Goal: Task Accomplishment & Management: Use online tool/utility

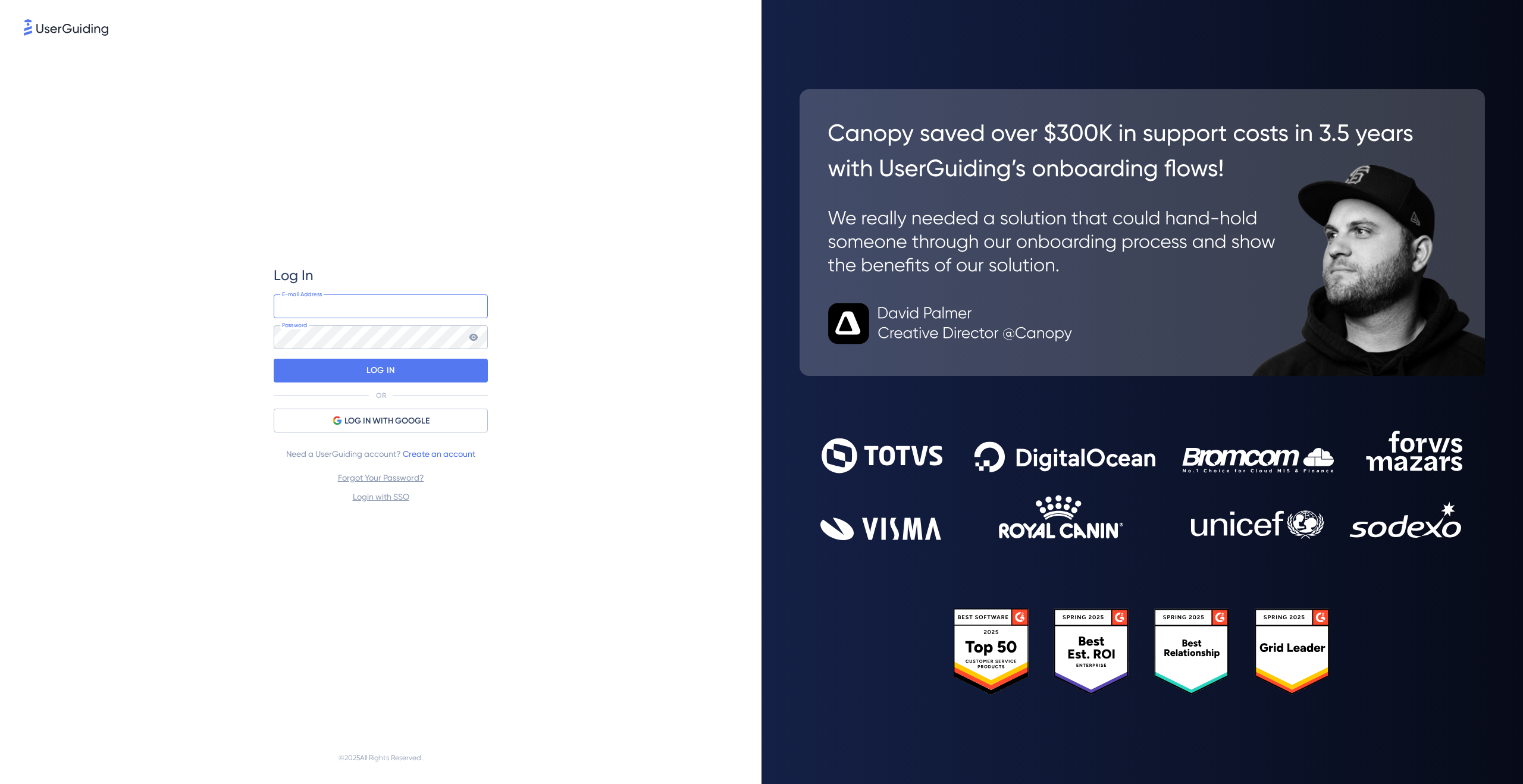
click at [337, 309] on input "email" at bounding box center [381, 306] width 214 height 23
type input "[EMAIL_ADDRESS][DOMAIN_NAME]"
click at [394, 371] on p "LOG IN" at bounding box center [381, 371] width 28 height 19
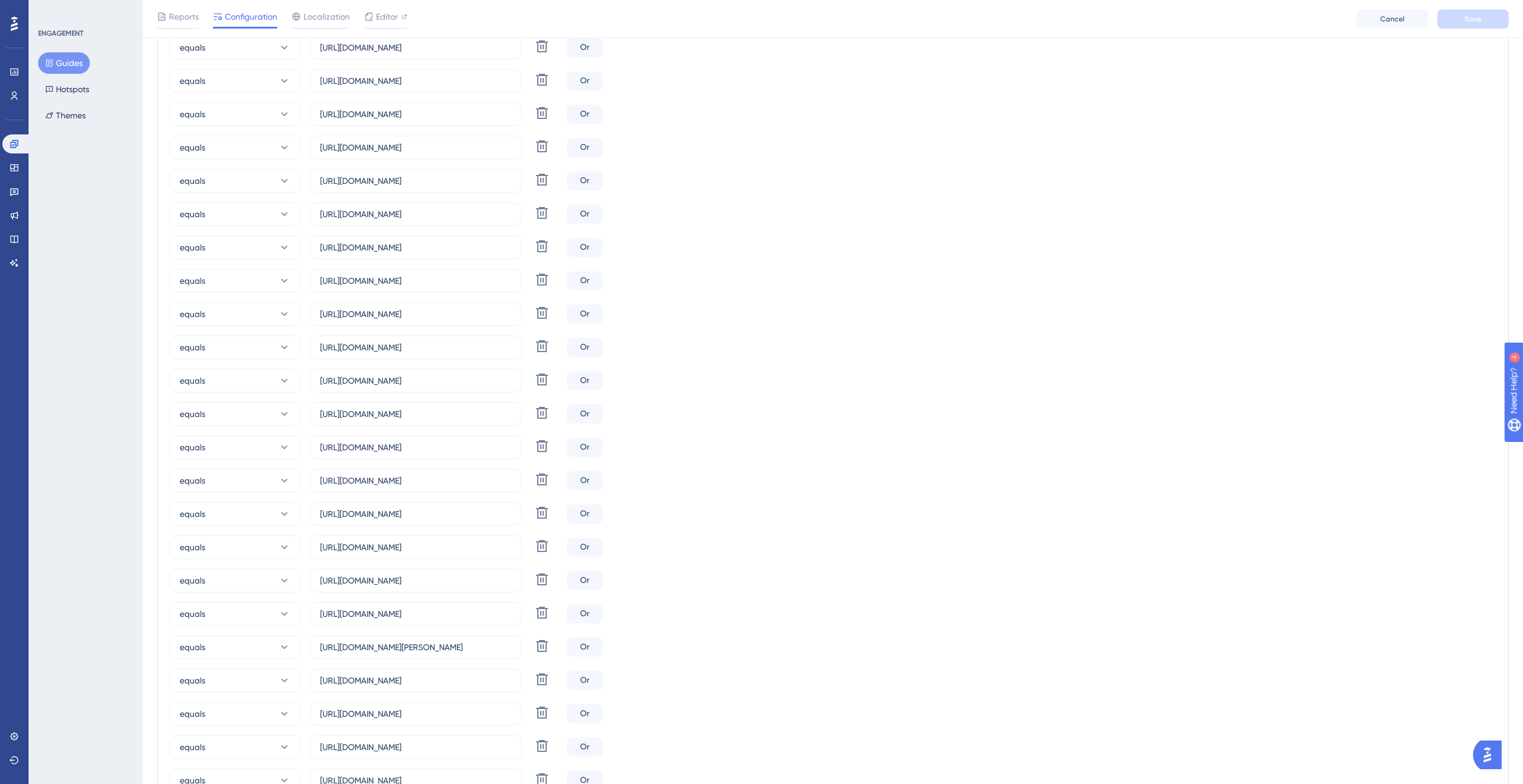
scroll to position [785, 0]
click at [469, 249] on input "[URL][DOMAIN_NAME]" at bounding box center [415, 247] width 191 height 13
drag, startPoint x: 475, startPoint y: 246, endPoint x: 526, endPoint y: 245, distance: 51.0
click at [526, 245] on div "equals [URL][DOMAIN_NAME] Delete" at bounding box center [366, 246] width 393 height 23
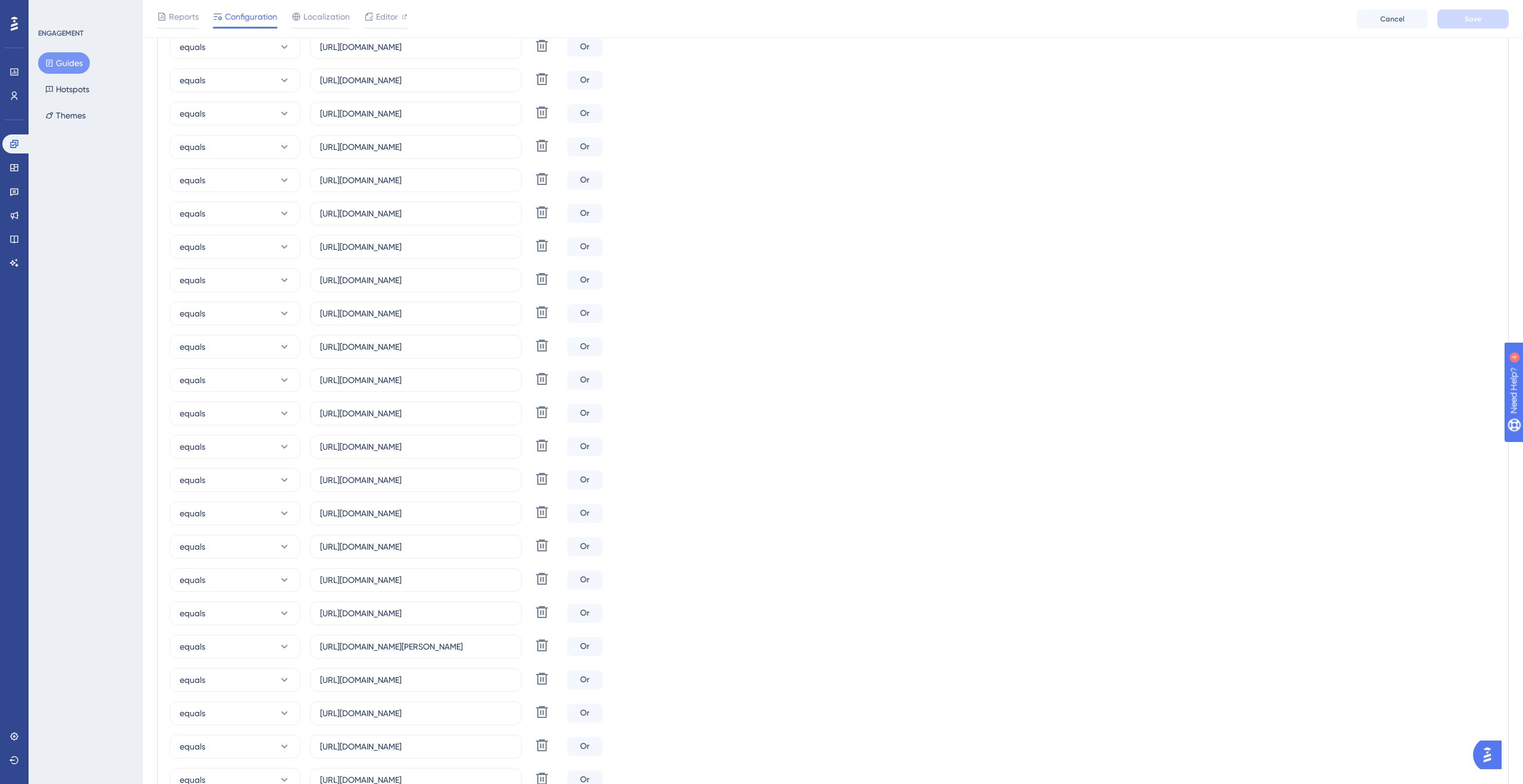
scroll to position [0, 0]
click at [842, 260] on div "equals [URL][DOMAIN_NAME] Delete Or equals [URL][DOMAIN_NAME] Delete Or equals …" at bounding box center [833, 280] width 1327 height 1357
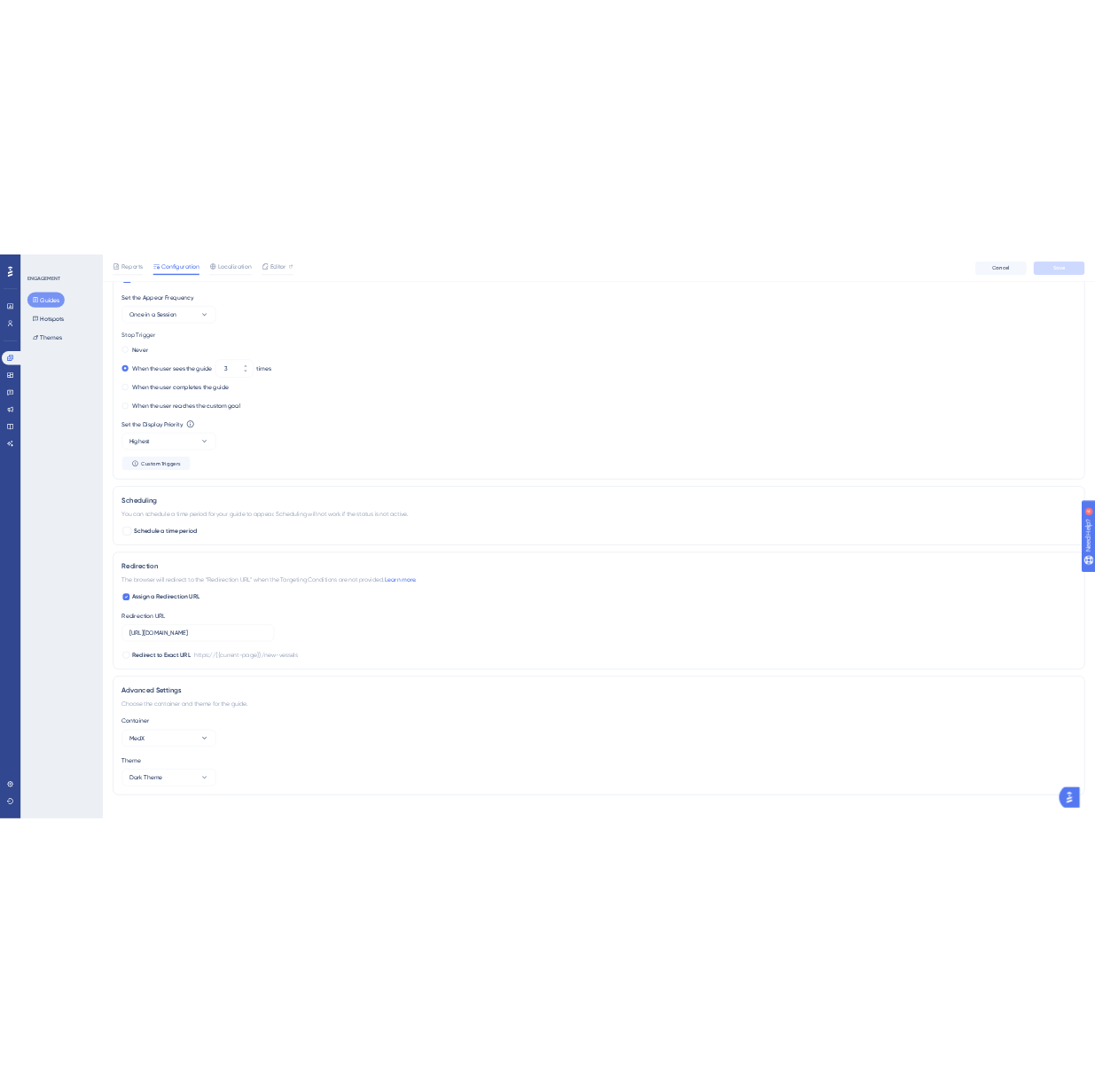
scroll to position [2961, 0]
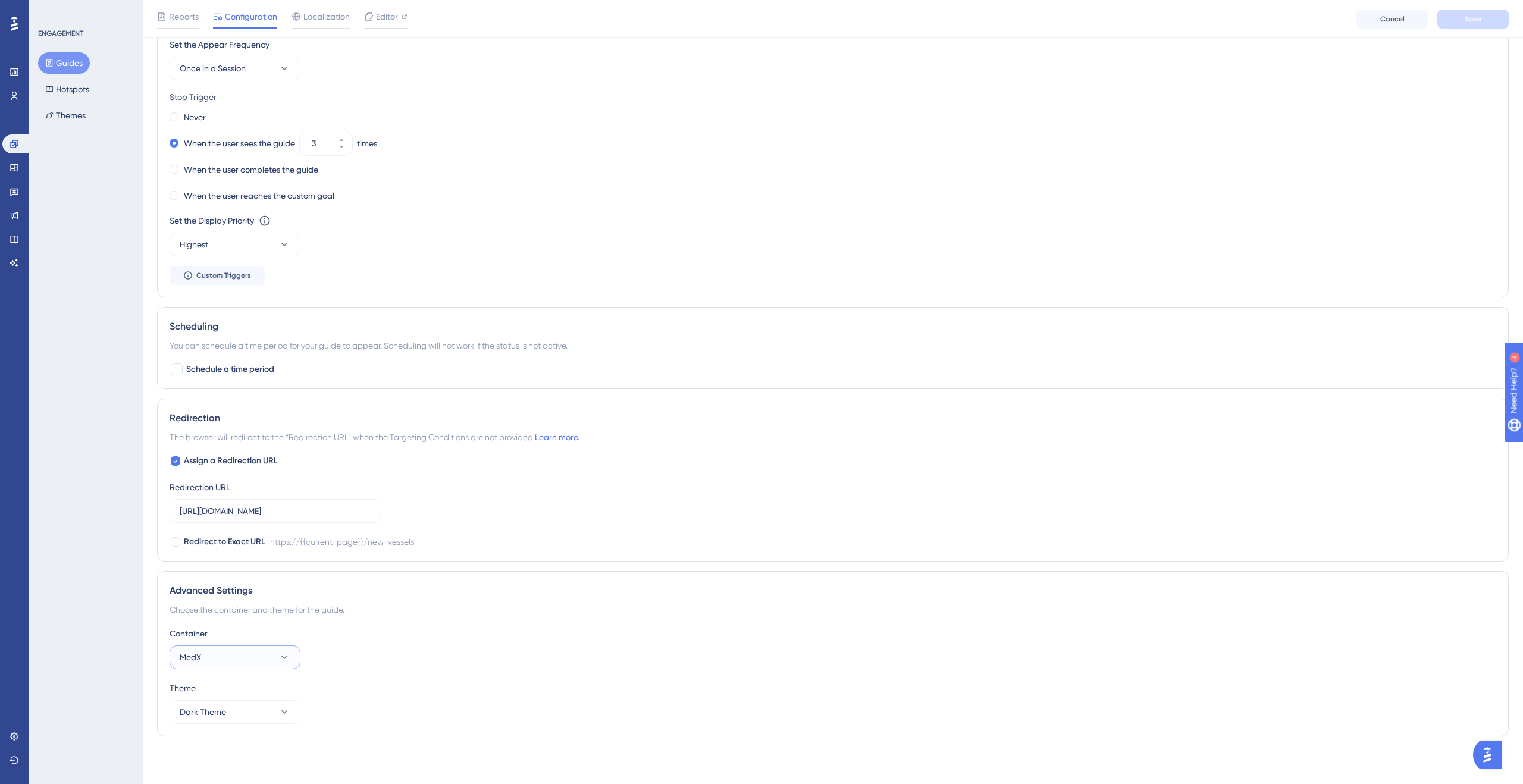
click at [281, 656] on icon at bounding box center [285, 658] width 12 height 12
click at [485, 616] on div "Choose the container and theme for the guide." at bounding box center [833, 609] width 1327 height 14
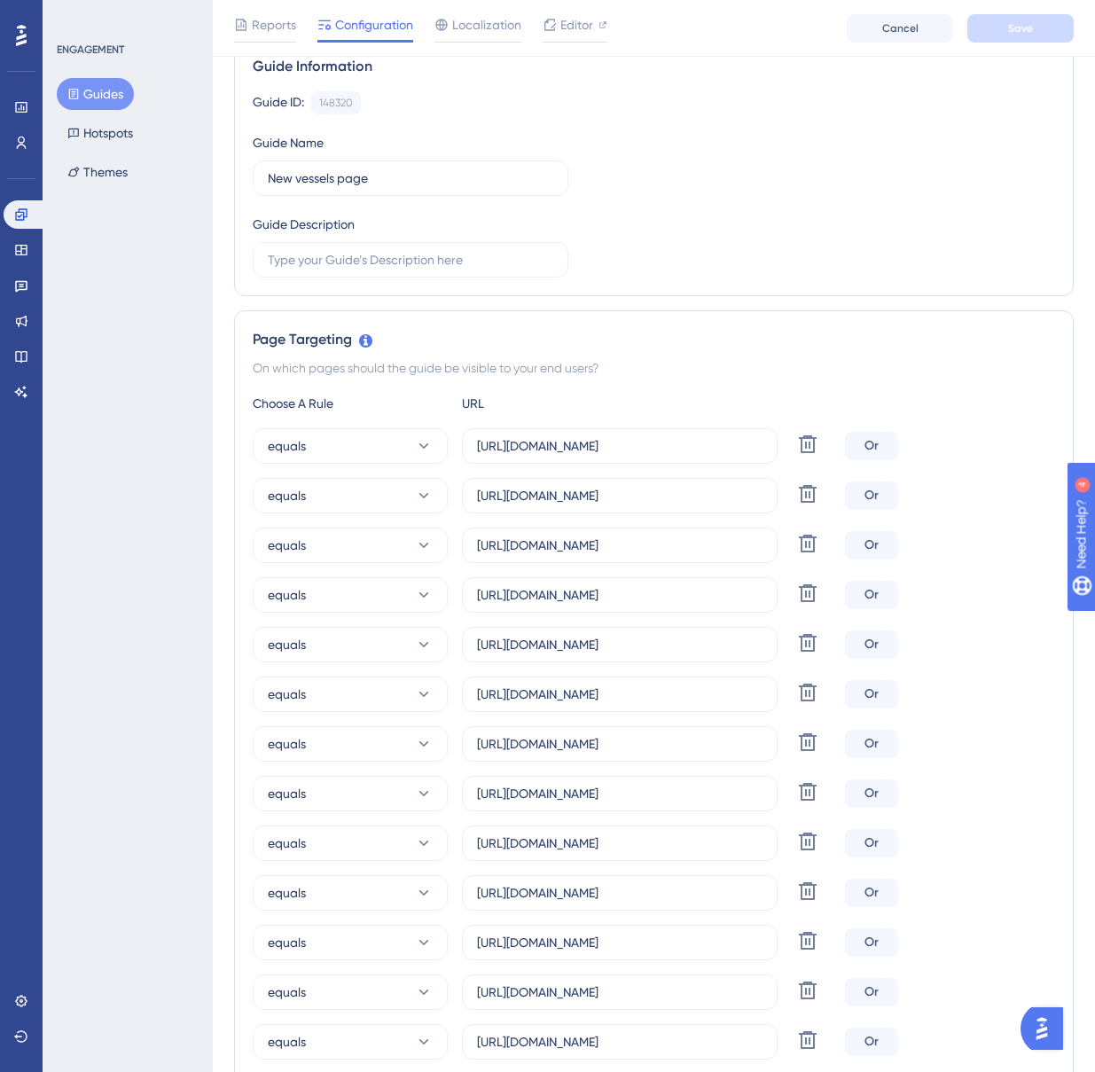
scroll to position [0, 0]
